Goal: Task Accomplishment & Management: Manage account settings

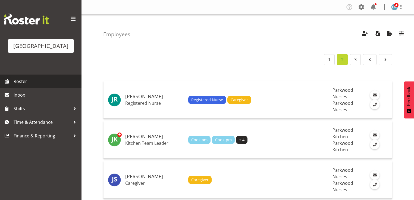
click at [26, 85] on span "Roster" at bounding box center [46, 81] width 65 height 8
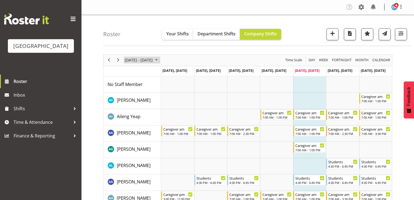
click at [160, 60] on span "August 2025" at bounding box center [156, 60] width 7 height 7
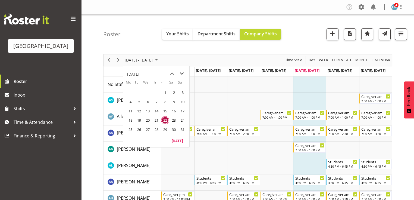
click at [184, 73] on span "next month" at bounding box center [182, 74] width 10 height 10
click at [130, 102] on span "8" at bounding box center [130, 102] width 8 height 8
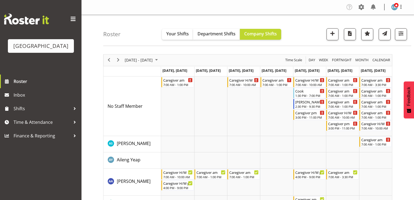
click at [308, 103] on div "[PERSON_NAME] pm RN/EN" at bounding box center [309, 101] width 29 height 5
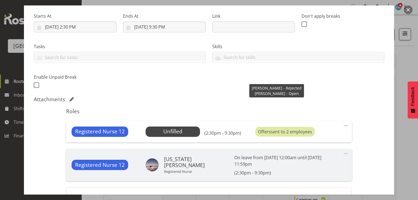
scroll to position [109, 0]
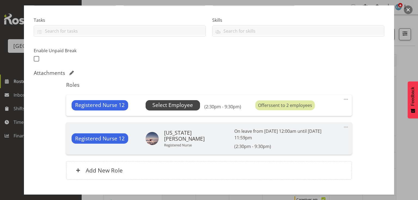
click at [166, 107] on span "Select Employee" at bounding box center [172, 105] width 41 height 8
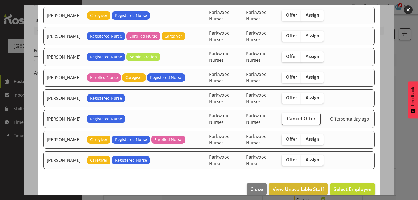
scroll to position [283, 0]
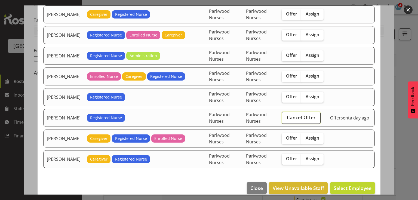
click at [303, 114] on span "Cancel Offer" at bounding box center [301, 117] width 29 height 7
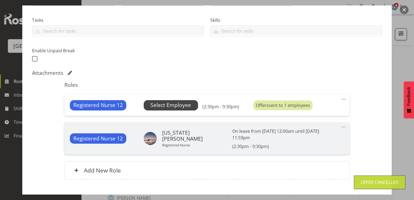
click at [170, 104] on span "Select Employee" at bounding box center [171, 105] width 41 height 8
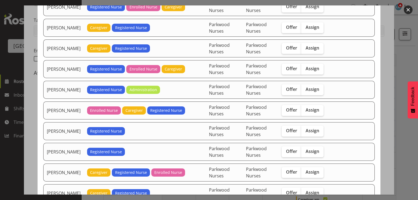
scroll to position [261, 0]
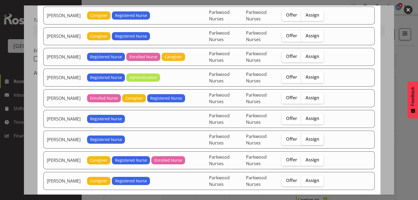
click at [310, 136] on span "Assign" at bounding box center [312, 138] width 14 height 5
click at [304, 137] on input "Assign" at bounding box center [303, 139] width 4 height 4
checkbox input "true"
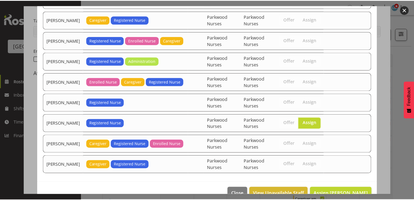
scroll to position [286, 0]
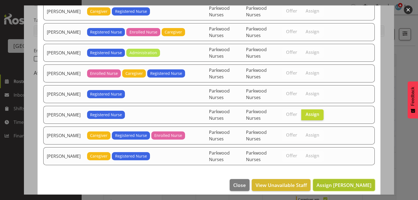
click at [345, 182] on span "Assign Miriam Jones" at bounding box center [343, 185] width 55 height 7
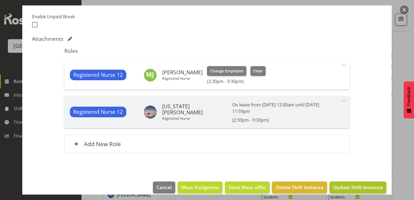
scroll to position [87, 0]
click at [350, 183] on span "Update Shift Instance" at bounding box center [358, 186] width 50 height 7
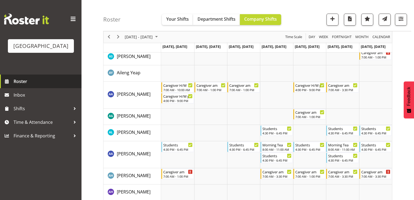
click at [20, 85] on span "Roster" at bounding box center [46, 81] width 65 height 8
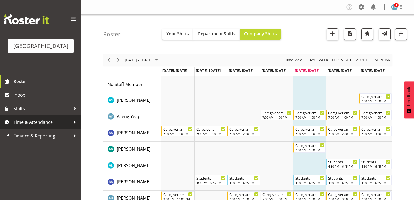
click at [74, 126] on div at bounding box center [75, 122] width 8 height 8
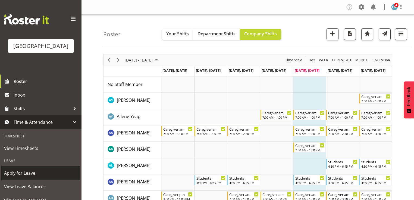
click at [42, 177] on span "Apply for Leave" at bounding box center [40, 173] width 73 height 8
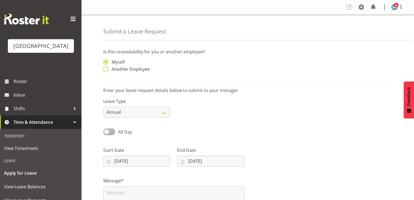
click at [107, 69] on span at bounding box center [105, 68] width 5 height 5
click at [107, 69] on input "Another Employee" at bounding box center [105, 69] width 4 height 4
radio input "true"
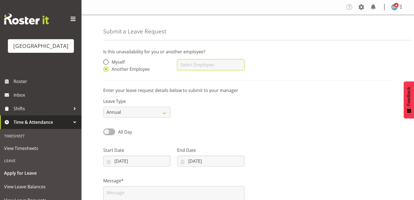
click at [214, 64] on input "text" at bounding box center [210, 64] width 67 height 11
click at [202, 78] on span "Hope Maihi" at bounding box center [199, 78] width 34 height 6
type input "Hope Maihi"
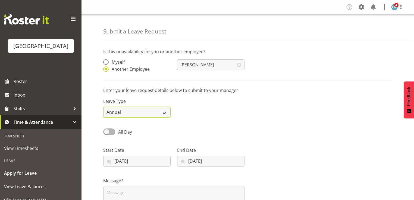
click at [165, 112] on select "Annual Sick Leave Without Pay Bereavement Domestic Violence Parental Jury Servi…" at bounding box center [136, 112] width 67 height 11
select select "Other"
click at [103, 107] on select "Annual Sick Leave Without Pay Bereavement Domestic Violence Parental Jury Servi…" at bounding box center [136, 112] width 67 height 11
click at [108, 160] on input "22/08/2025" at bounding box center [136, 160] width 67 height 11
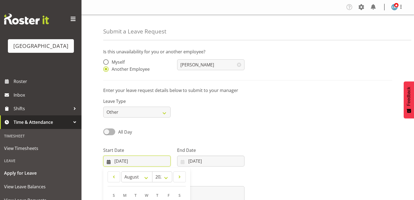
scroll to position [78, 0]
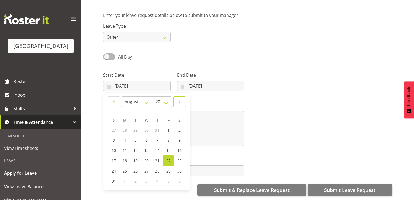
click at [182, 98] on span at bounding box center [179, 101] width 5 height 7
select select "8"
click at [169, 127] on span "5" at bounding box center [168, 129] width 2 height 5
type input "05/09/2025"
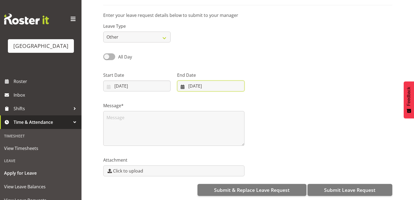
click at [180, 84] on input "22/08/2025" at bounding box center [210, 85] width 67 height 11
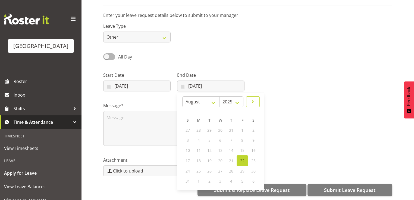
click at [254, 98] on span at bounding box center [253, 101] width 7 height 7
select select "8"
click at [189, 148] on span "14" at bounding box center [188, 150] width 4 height 5
type input "14/09/2025"
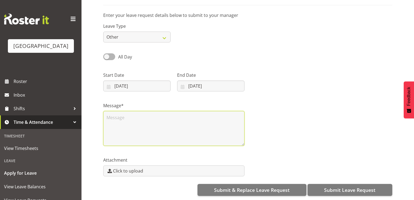
click at [147, 123] on textarea at bounding box center [173, 128] width 141 height 35
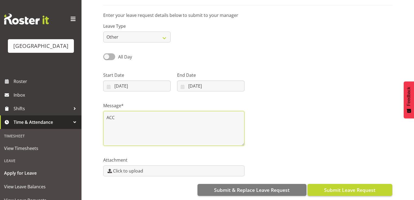
type textarea "ACC"
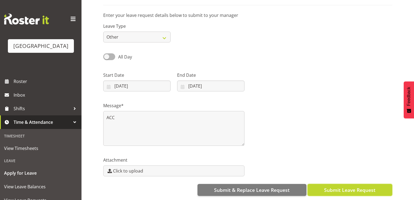
click at [348, 184] on button "Submit Leave Request" at bounding box center [350, 190] width 85 height 12
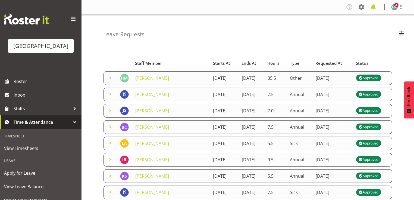
click at [375, 7] on span at bounding box center [373, 7] width 9 height 9
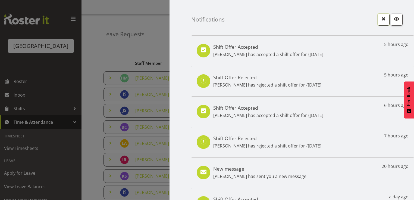
click at [382, 20] on span "button" at bounding box center [383, 18] width 7 height 7
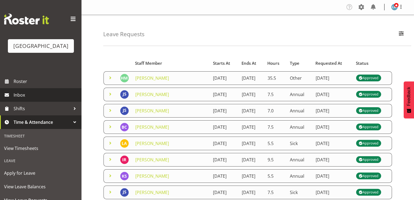
click at [23, 99] on span "Inbox" at bounding box center [46, 95] width 65 height 8
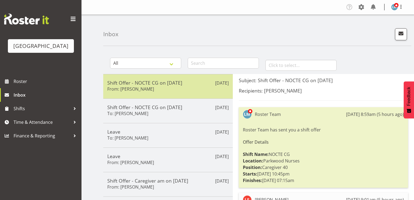
click at [201, 80] on h5 "Shift Offer - NOCTE CG on [DATE]" at bounding box center [168, 83] width 122 height 6
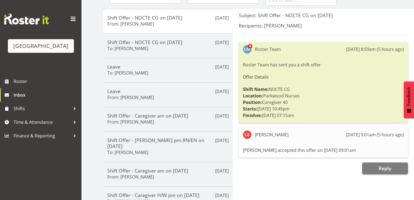
scroll to position [65, 0]
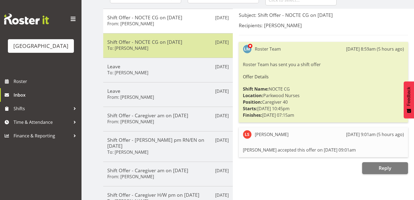
click at [198, 48] on div "Shift Offer - NOCTE CG on [DATE] To: [PERSON_NAME]" at bounding box center [168, 45] width 122 height 13
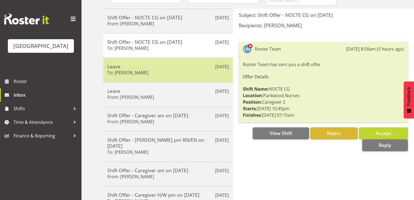
click at [191, 68] on h5 "Leave" at bounding box center [168, 66] width 122 height 6
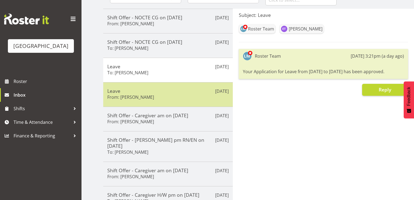
click at [194, 92] on h5 "Leave" at bounding box center [168, 91] width 122 height 6
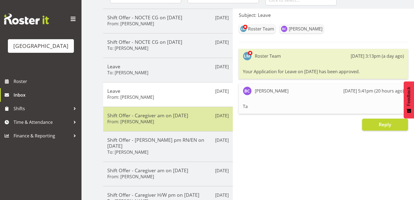
click at [191, 121] on div "Shift Offer - Caregiver am on 31/08/25 From: Tek Teikake" at bounding box center [168, 118] width 122 height 13
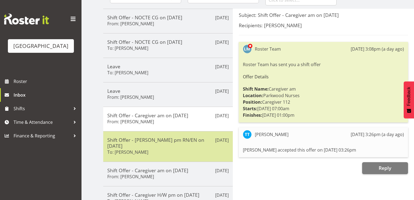
click at [185, 147] on div "Shift Offer - Ressie pm RN/EN on 12/09/25 To: Miriam Jones" at bounding box center [168, 146] width 122 height 19
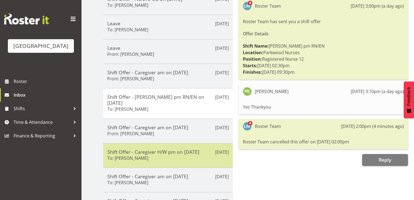
scroll to position [109, 0]
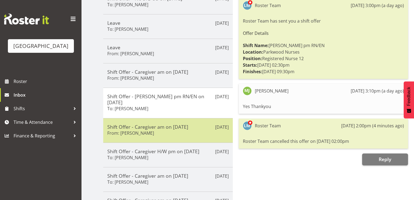
click at [190, 128] on div "Shift Offer - Caregiver am on 04/09/25 From: Mary Smith" at bounding box center [168, 130] width 122 height 13
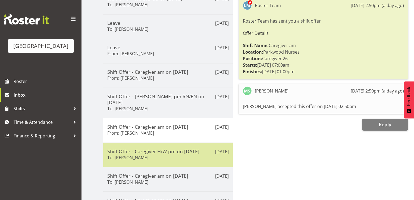
click at [190, 154] on div "Shift Offer - Caregiver H/W pm on 06/09/25 To: Joanna Shore" at bounding box center [168, 154] width 122 height 13
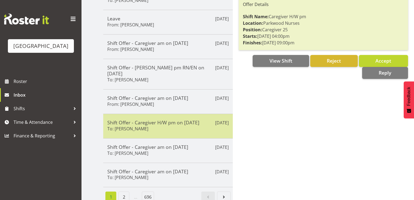
scroll to position [138, 0]
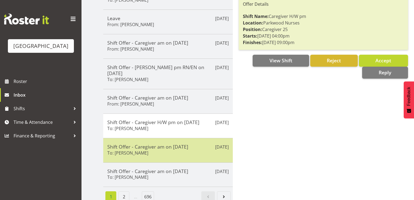
click at [194, 145] on div "Shift Offer - Caregiver am on 06/09/25 To: Alex Green" at bounding box center [168, 150] width 122 height 13
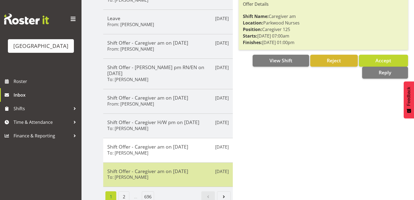
click at [189, 169] on div "Shift Offer - Caregiver am on 06/09/25 To: Abigail Savage" at bounding box center [168, 174] width 122 height 13
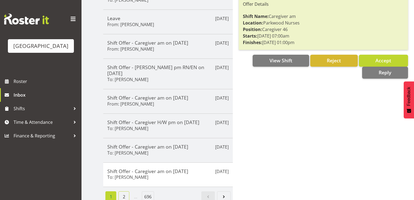
click at [123, 191] on link "2" at bounding box center [124, 196] width 11 height 11
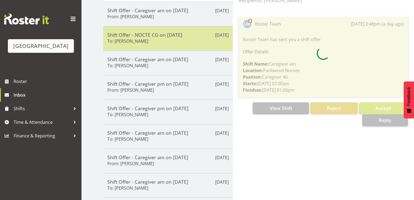
scroll to position [51, 0]
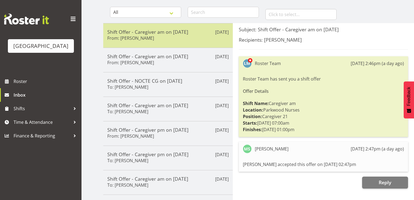
click at [183, 37] on div "Shift Offer - Caregiver am on 03/09/25 From: Mary Smith" at bounding box center [168, 35] width 122 height 13
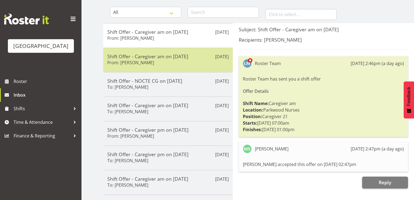
click at [186, 67] on div "Aug 21st Shift Offer - Caregiver am on 02/09/25 From: Mary Smith" at bounding box center [168, 60] width 130 height 24
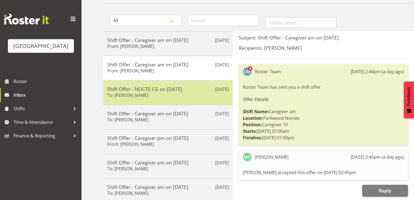
scroll to position [43, 0]
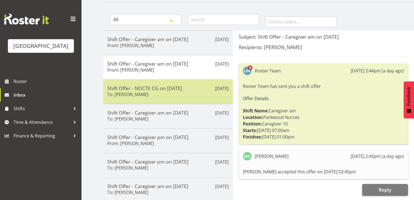
click at [201, 90] on h5 "Shift Offer - NOCTE CG on 03/09/25" at bounding box center [168, 88] width 122 height 6
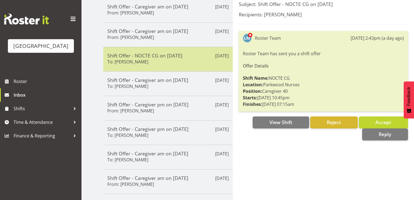
scroll to position [130, 0]
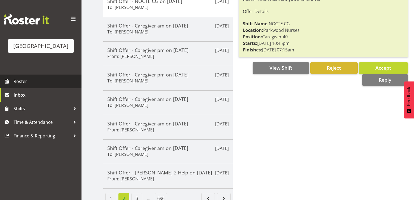
click at [23, 85] on span "Roster" at bounding box center [46, 81] width 65 height 8
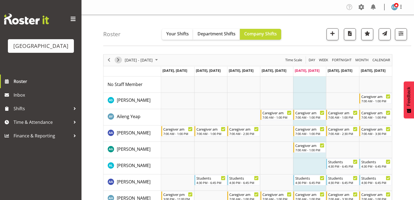
click at [120, 60] on span "Next" at bounding box center [118, 60] width 7 height 7
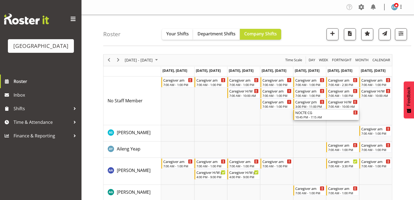
click at [309, 116] on div "10:45 PM - 7:15 AM" at bounding box center [326, 117] width 63 height 4
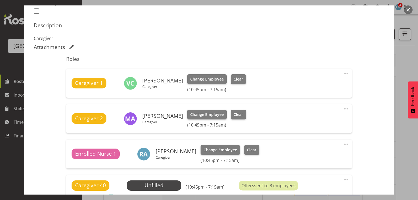
scroll to position [196, 0]
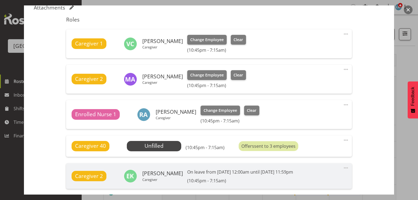
click at [406, 8] on button "button" at bounding box center [407, 9] width 9 height 9
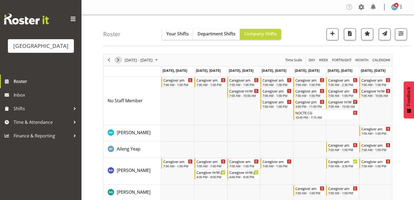
click at [119, 58] on span "Next" at bounding box center [118, 60] width 7 height 7
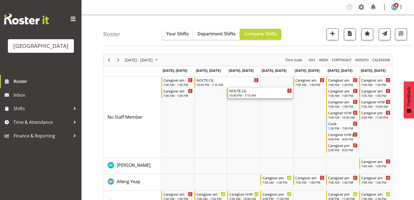
click at [245, 91] on div "NOCTE CG" at bounding box center [260, 90] width 63 height 5
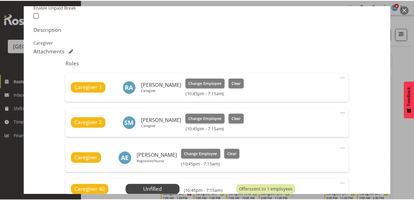
scroll to position [231, 0]
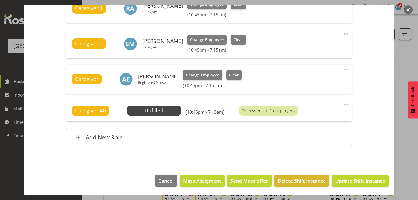
click at [407, 10] on button "button" at bounding box center [407, 9] width 9 height 9
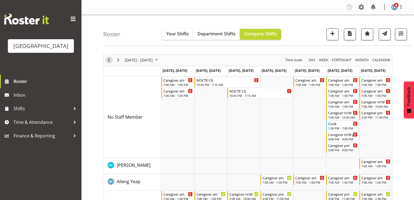
click at [108, 59] on span "Previous" at bounding box center [109, 60] width 7 height 7
